Goal: Find specific page/section: Find specific page/section

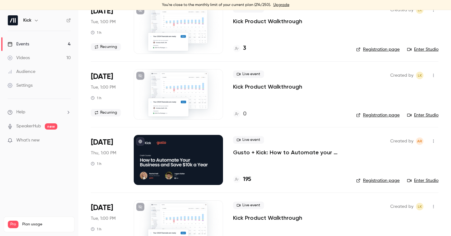
scroll to position [86, 0]
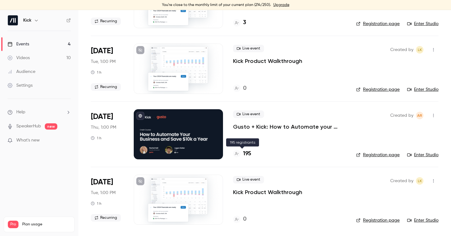
click at [246, 153] on h4 "195" at bounding box center [247, 154] width 8 height 8
